Goal: Task Accomplishment & Management: Manage account settings

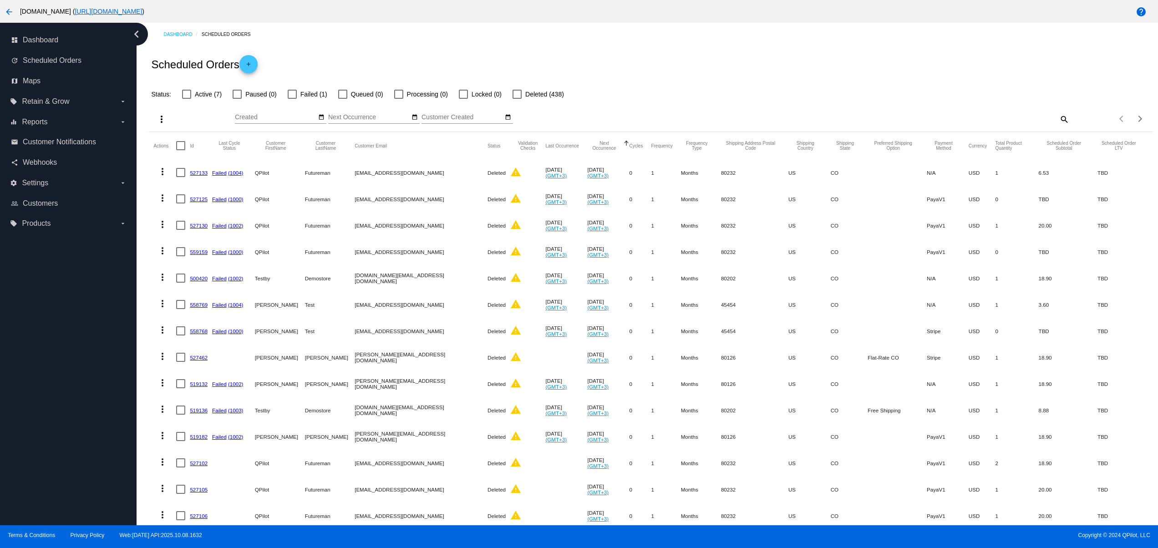
click at [287, 183] on mat-cell "QPilot" at bounding box center [280, 172] width 50 height 26
click at [8, 4] on button "arrow_back" at bounding box center [9, 11] width 18 height 18
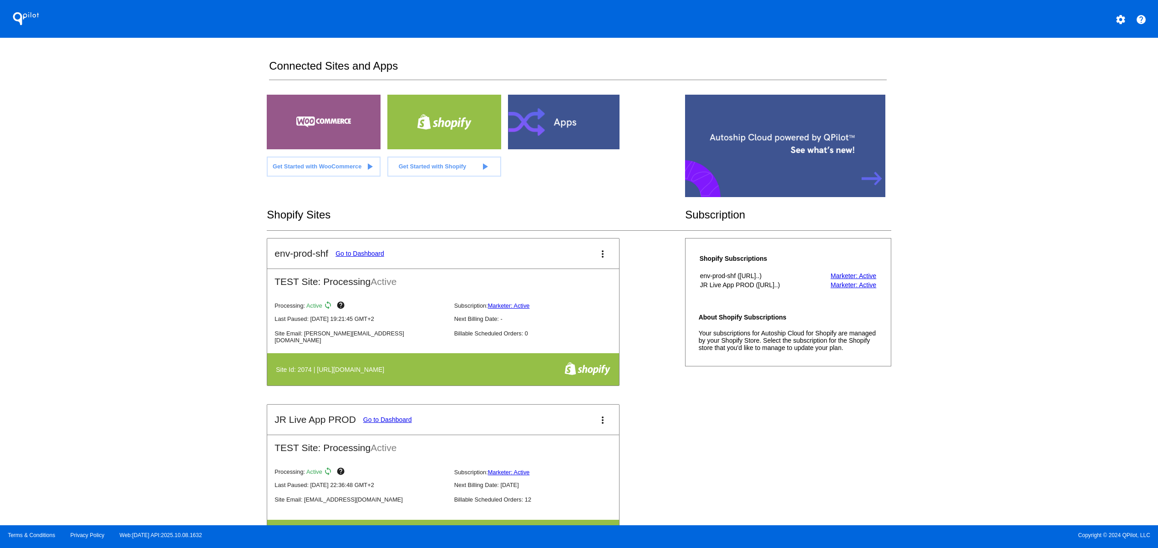
drag, startPoint x: 445, startPoint y: 431, endPoint x: 306, endPoint y: 432, distance: 138.9
click at [306, 432] on mat-card-header "JR Live App PROD Go to Dashboard more_vert" at bounding box center [443, 420] width 352 height 30
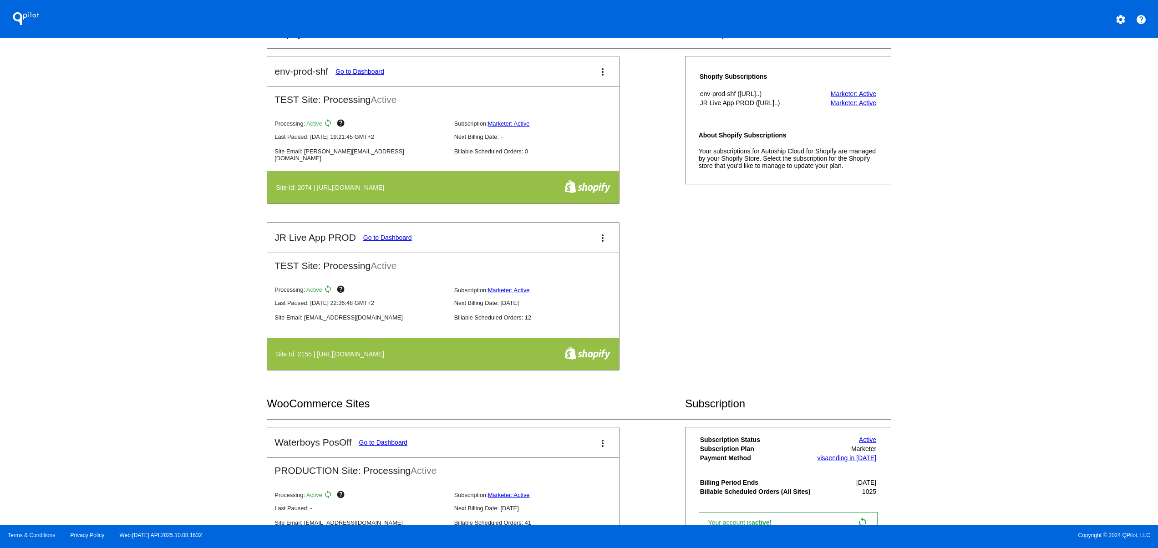
drag, startPoint x: 355, startPoint y: 308, endPoint x: 341, endPoint y: 348, distance: 42.5
click at [251, 308] on div "QPilot settings help Connected Sites and Apps Get Started with WooCommerce play…" at bounding box center [579, 262] width 1158 height 525
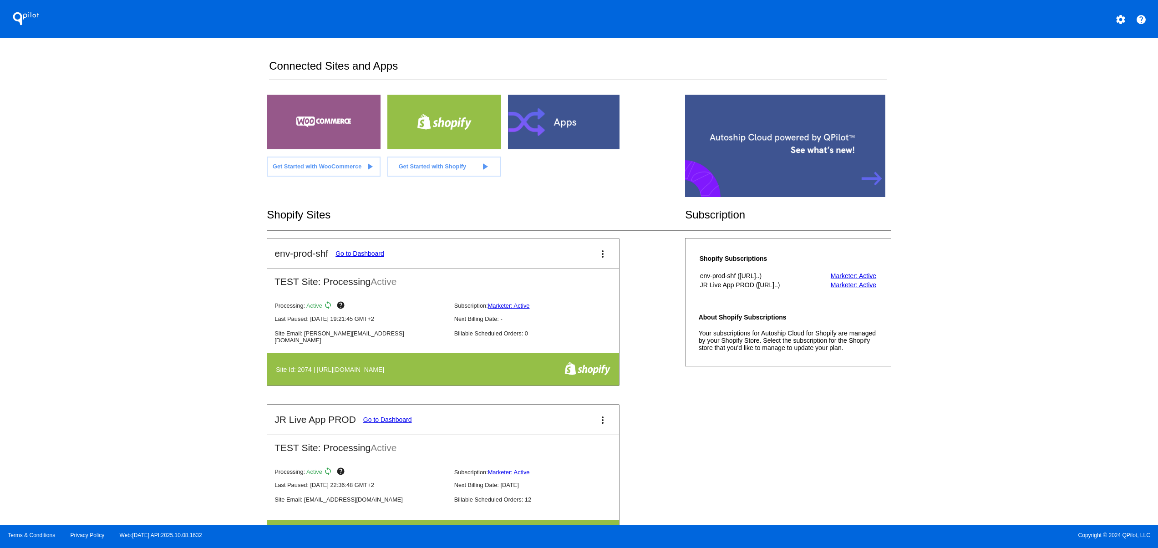
click at [1126, 18] on mat-icon "settings" at bounding box center [1120, 19] width 11 height 11
click at [1093, 66] on button "person Log out" at bounding box center [1086, 68] width 87 height 22
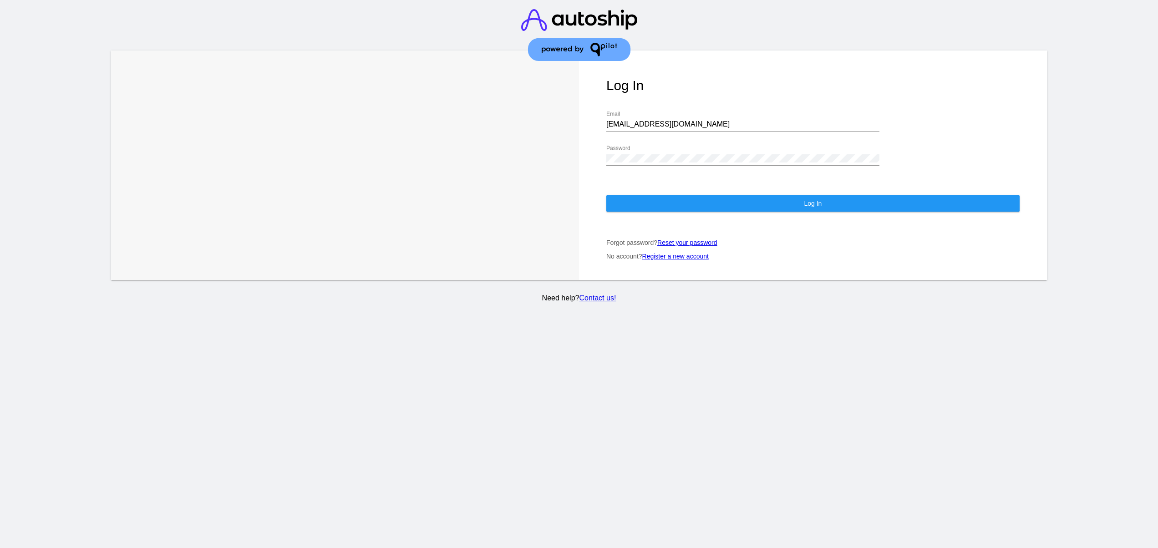
click at [639, 120] on input "[EMAIL_ADDRESS][DOMAIN_NAME]" at bounding box center [742, 124] width 273 height 8
type input "[EMAIL_ADDRESS][DOMAIN_NAME]"
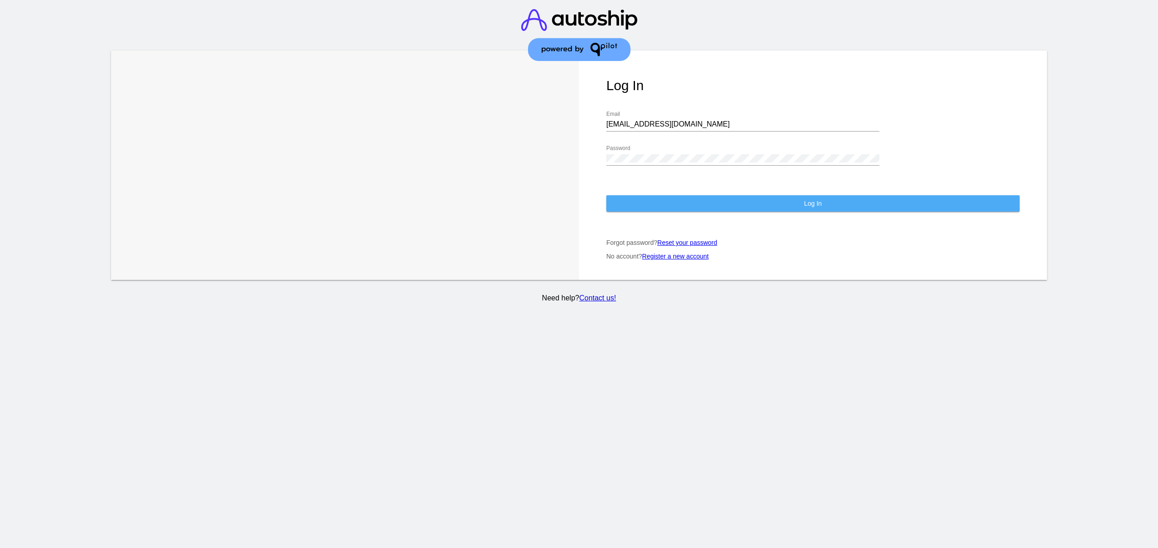
click at [663, 195] on button "Log In" at bounding box center [812, 203] width 413 height 16
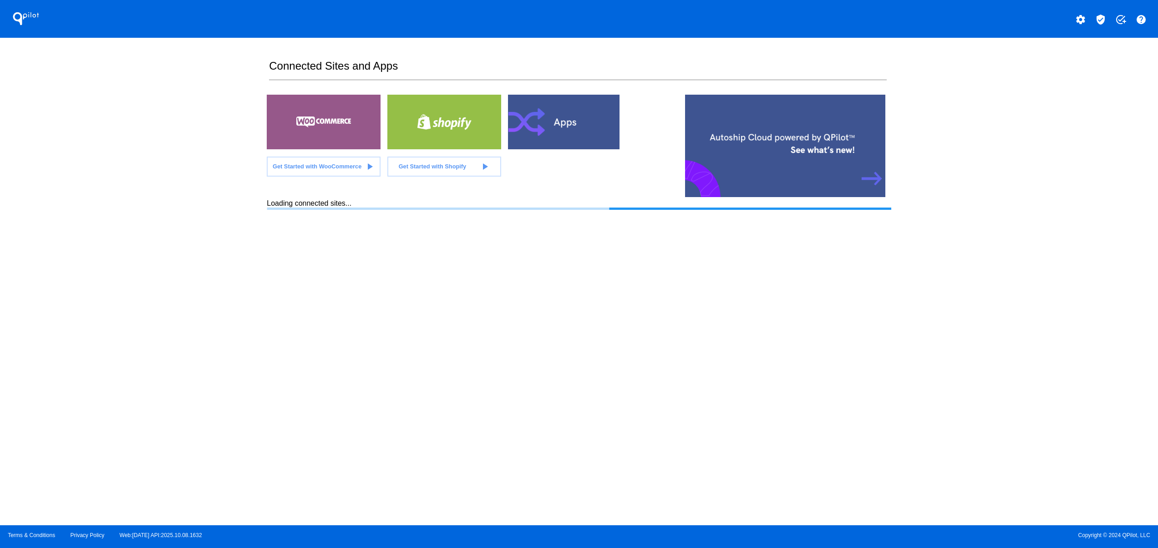
click at [1115, 258] on div "QPilot settings verified_user add_task help Connected Sites and Apps Get Starte…" at bounding box center [579, 262] width 1158 height 525
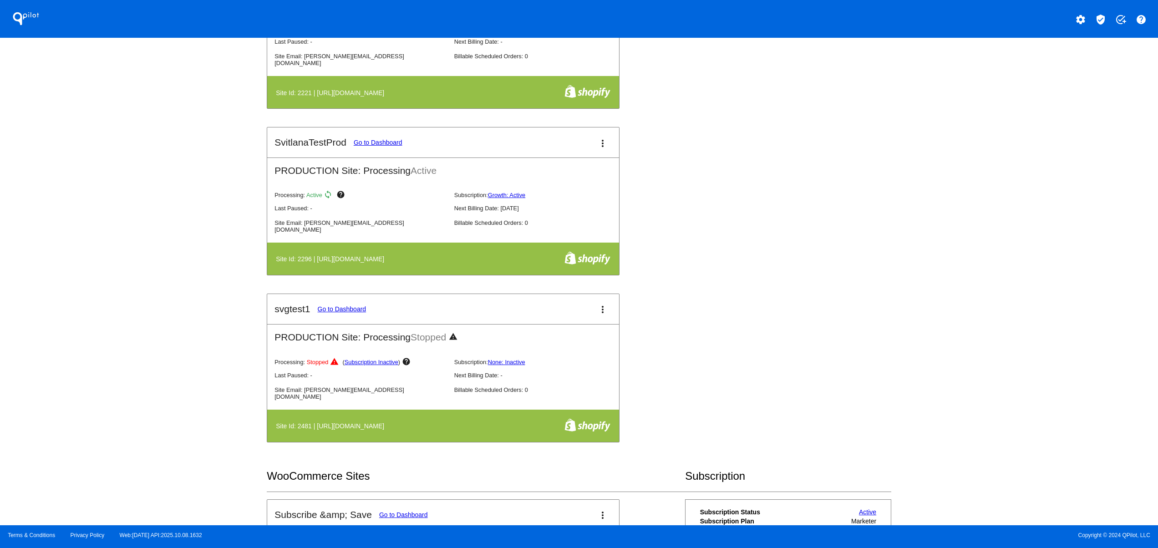
scroll to position [910, 0]
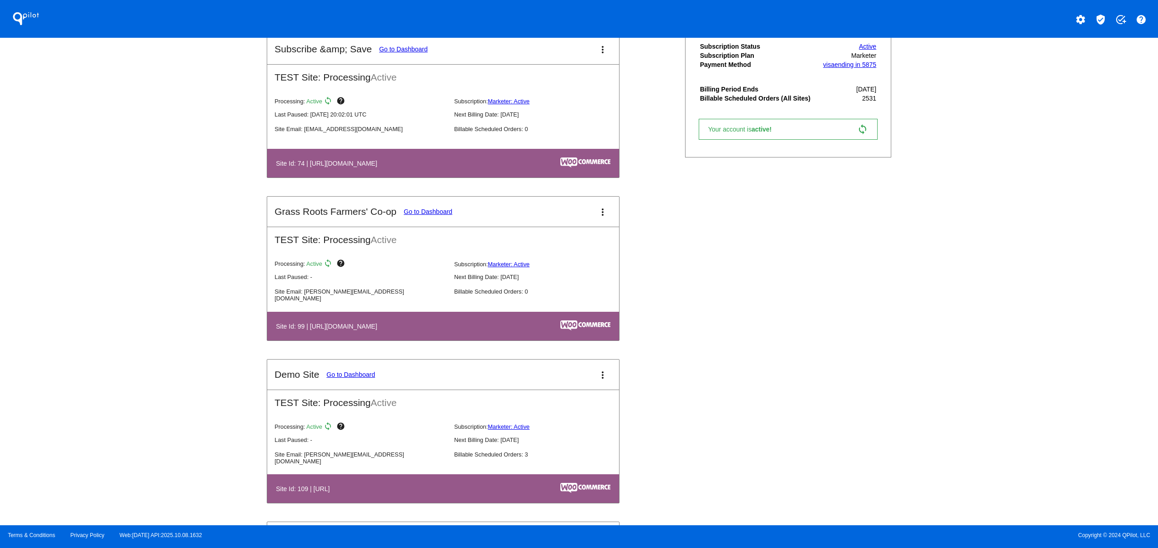
click at [516, 292] on dl "Processing: Active sync help Subscription: Marketer: Active Last Paused: - Next…" at bounding box center [451, 276] width 352 height 44
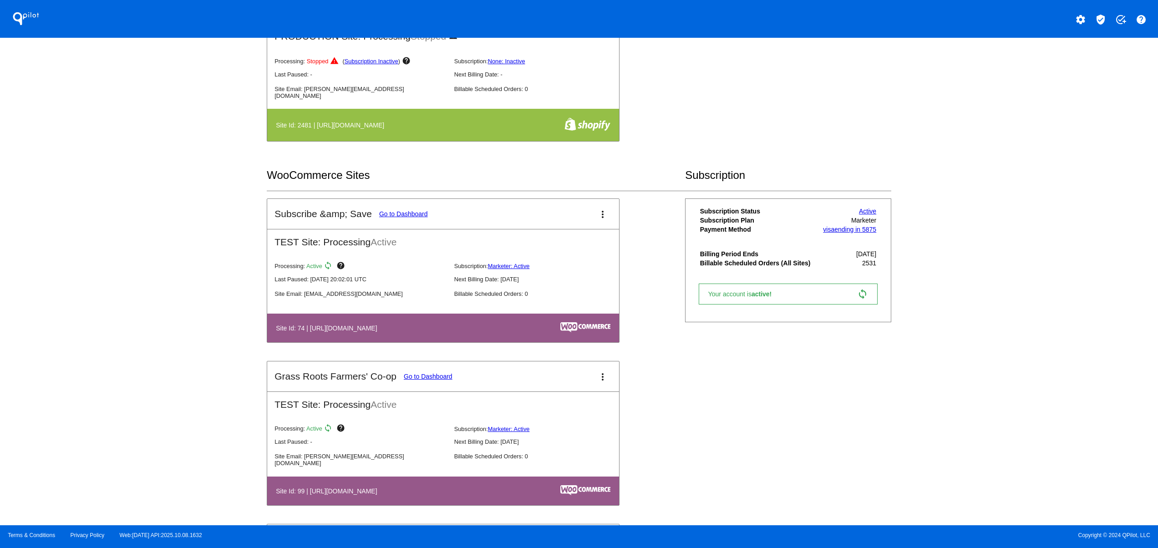
scroll to position [728, 0]
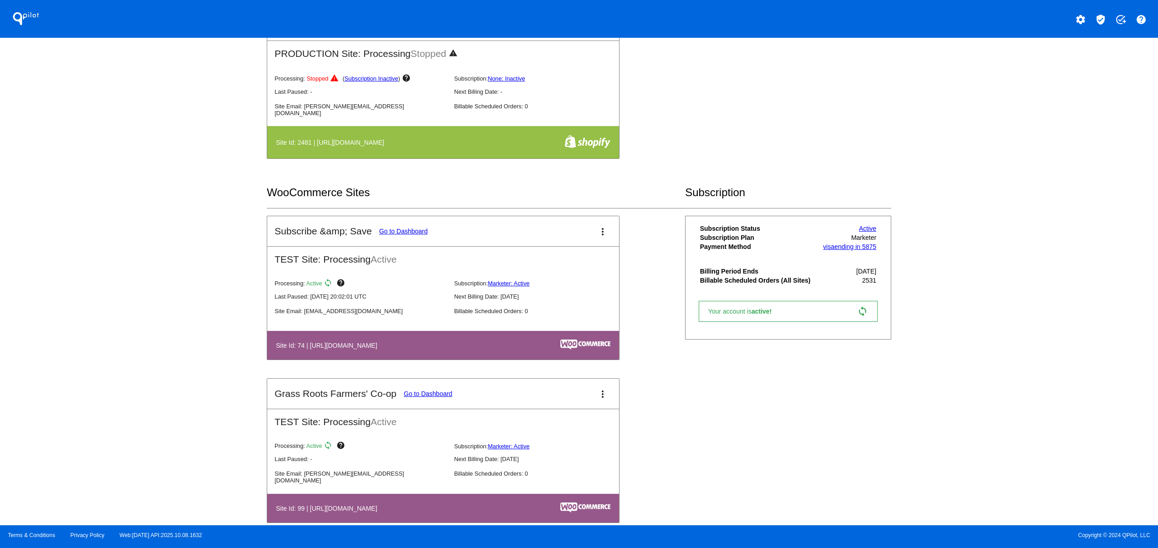
click at [140, 306] on div "QPilot settings verified_user add_task help Connected Sites and Apps Get Starte…" at bounding box center [579, 262] width 1158 height 525
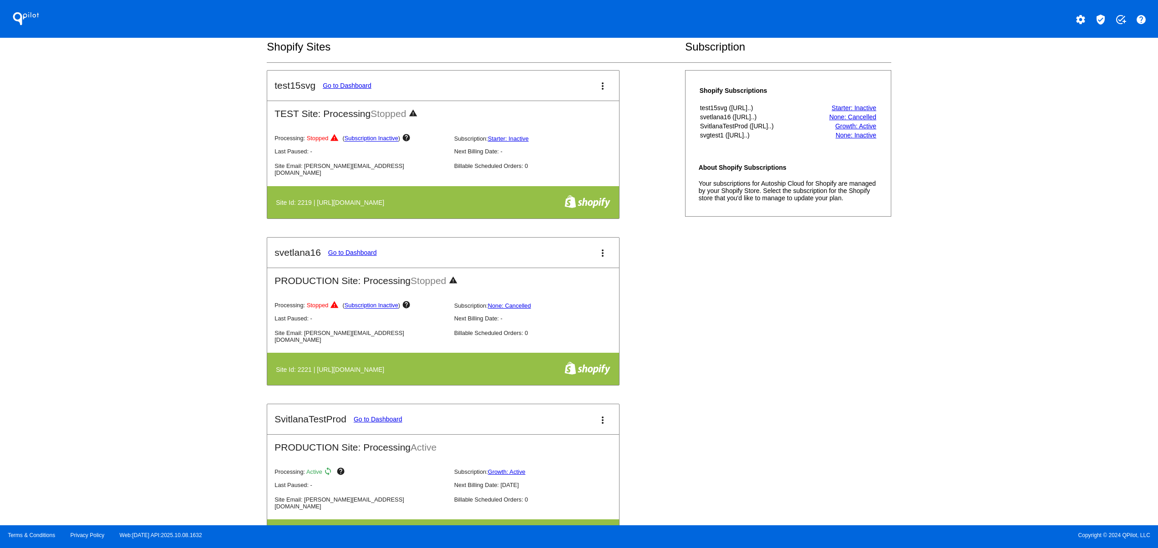
scroll to position [182, 0]
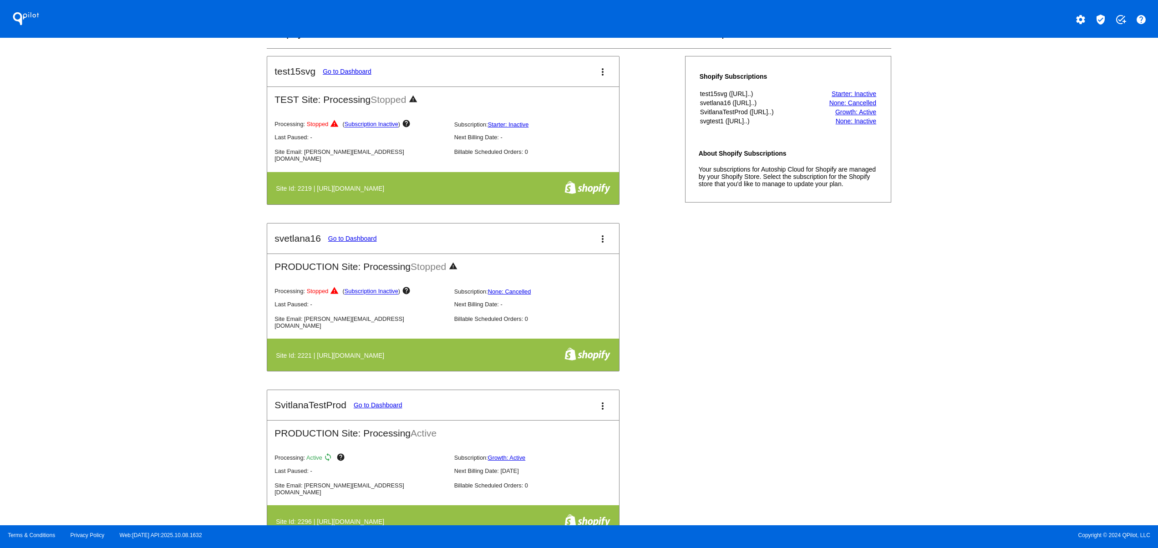
click at [211, 381] on div "QPilot settings verified_user add_task help Connected Sites and Apps Get Starte…" at bounding box center [579, 262] width 1158 height 525
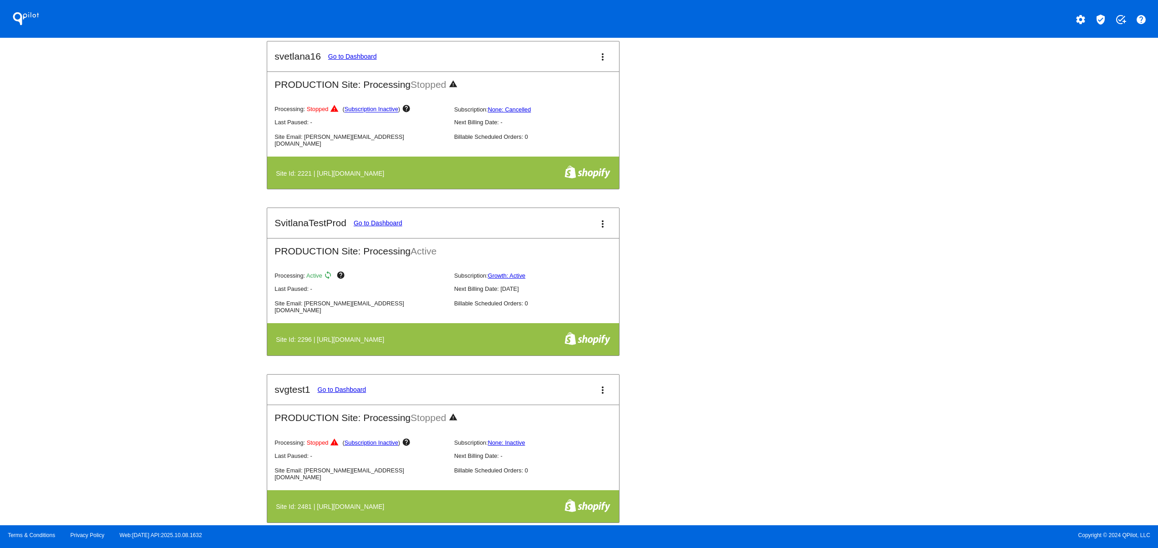
scroll to position [546, 0]
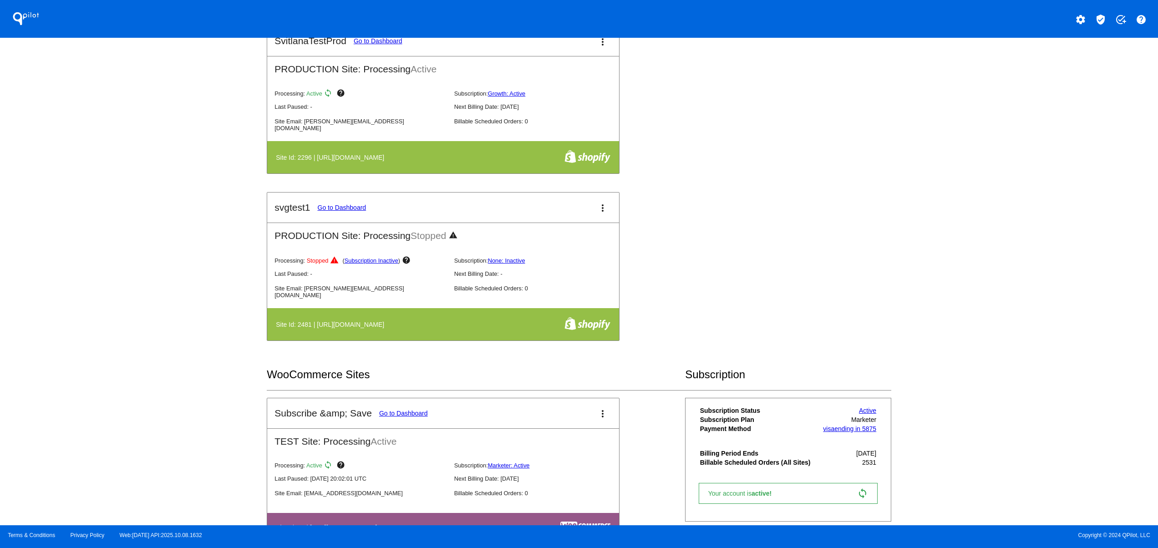
click at [1075, 15] on button "settings" at bounding box center [1081, 19] width 18 height 18
click at [894, 185] on div at bounding box center [579, 274] width 1158 height 548
